Goal: Task Accomplishment & Management: Use online tool/utility

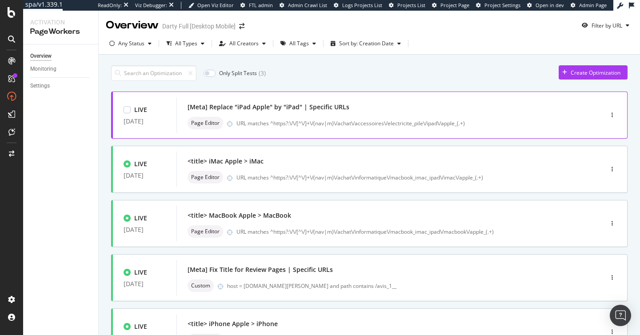
click at [279, 129] on div "Page Editor URL matches ^https?:\/\/[^\/]+\/(nav|m)\/achat\/accessoires\/electr…" at bounding box center [377, 123] width 378 height 12
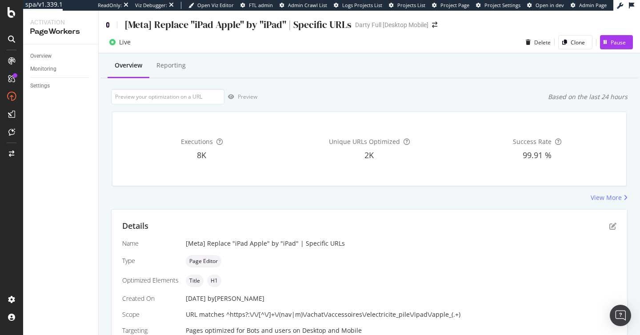
click at [107, 23] on icon at bounding box center [108, 25] width 4 height 6
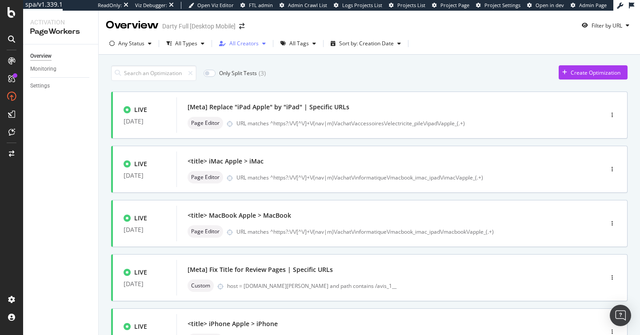
click at [242, 48] on div "All Creators" at bounding box center [243, 43] width 54 height 13
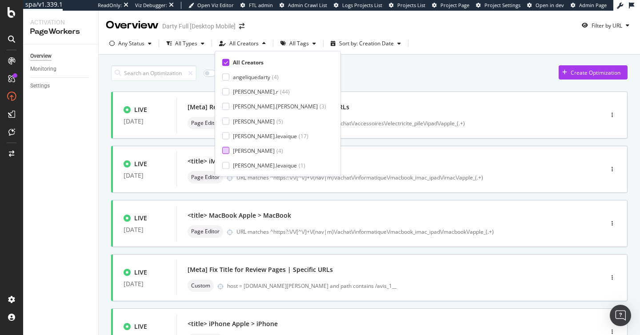
click at [261, 152] on div "[PERSON_NAME]" at bounding box center [254, 151] width 42 height 8
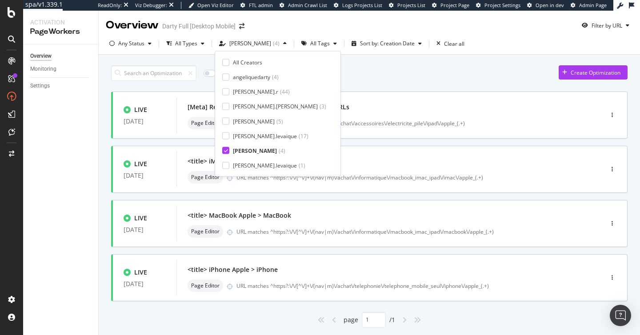
click at [378, 84] on div "Only Split Tests ( 0 ) Create Optimization LIVE [DATE] [Meta] Replace "iPad App…" at bounding box center [369, 194] width 517 height 267
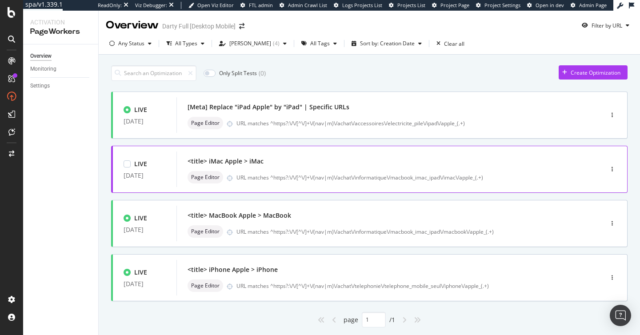
click at [338, 178] on div "URL matches ^https?:\/\/[^\/]+\/(nav|m)\/achat\/informatique\/macbook_imac_ipad…" at bounding box center [401, 178] width 329 height 8
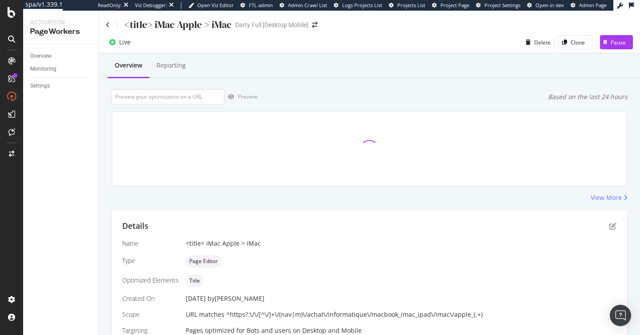
scroll to position [42, 0]
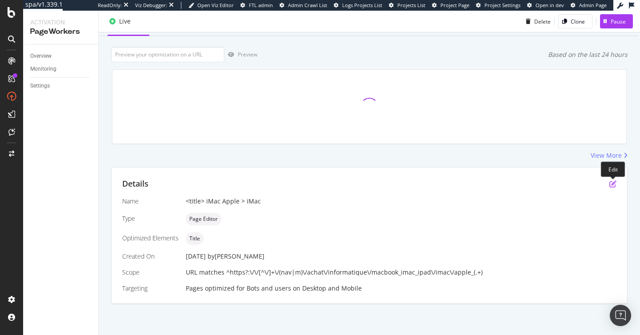
click at [612, 186] on icon "pen-to-square" at bounding box center [613, 184] width 7 height 7
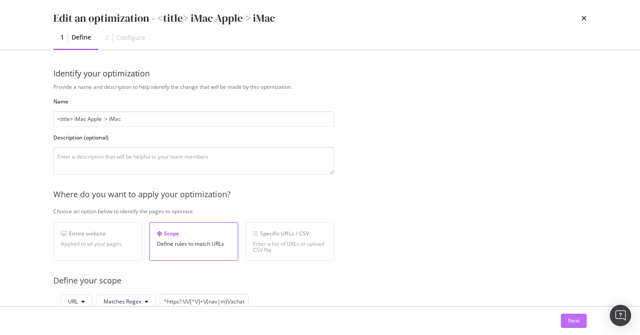
click at [567, 317] on button "Next" at bounding box center [574, 321] width 26 height 14
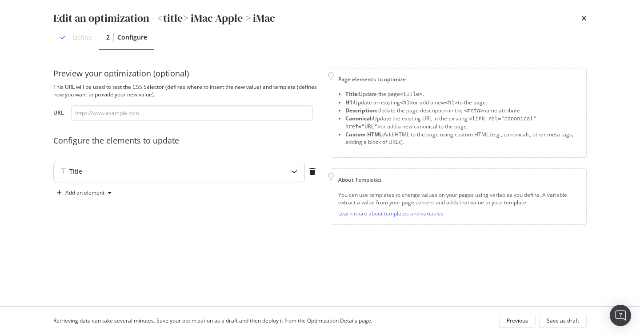
click at [258, 171] on div "Title" at bounding box center [162, 171] width 216 height 9
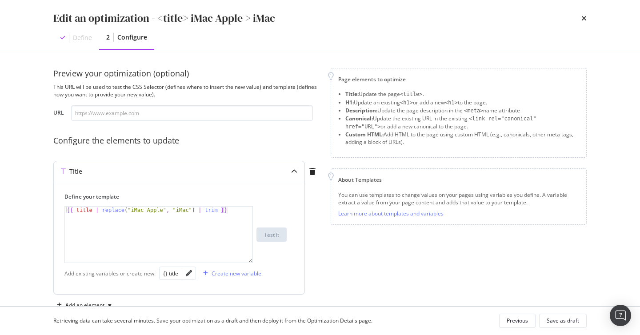
type textarea "{{ title | replace("iMac Apple", "iMac") | trim }}"
click at [235, 209] on div "{{ title | replace ( "iMac Apple" , "iMac" ) | trim }}" at bounding box center [159, 242] width 188 height 70
click at [586, 18] on icon "times" at bounding box center [584, 18] width 5 height 7
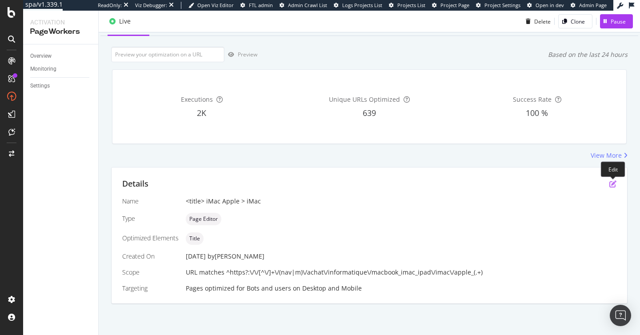
click at [615, 185] on icon "pen-to-square" at bounding box center [613, 184] width 7 height 7
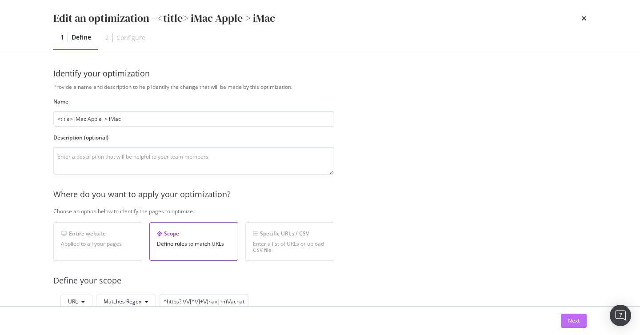
click at [581, 317] on button "Next" at bounding box center [574, 321] width 26 height 14
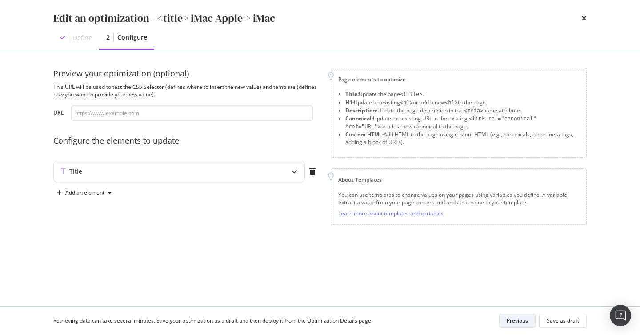
click at [515, 318] on div "Previous" at bounding box center [517, 321] width 21 height 8
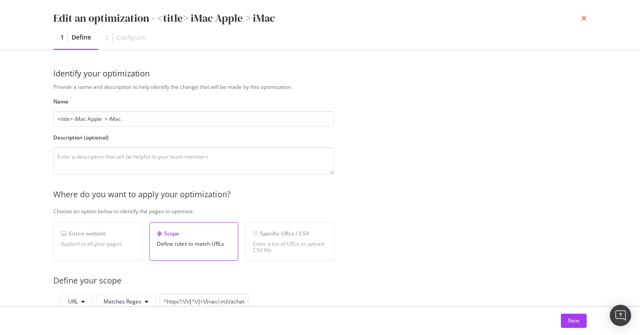
click at [584, 19] on icon "times" at bounding box center [584, 18] width 5 height 7
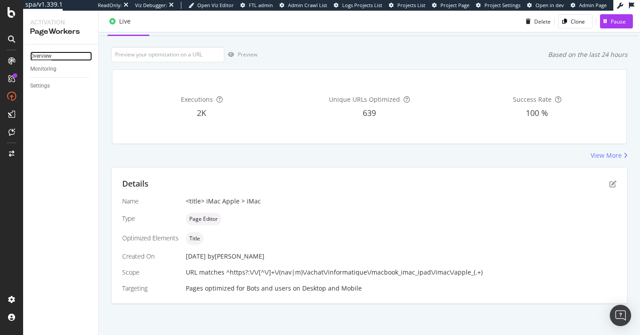
click at [44, 55] on div "Overview" at bounding box center [40, 56] width 21 height 9
